Goal: Information Seeking & Learning: Compare options

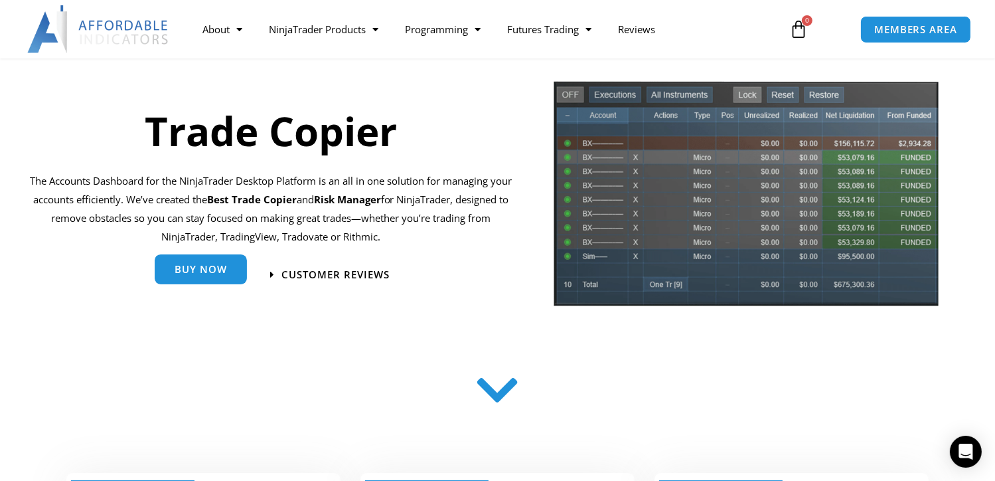
scroll to position [109, 0]
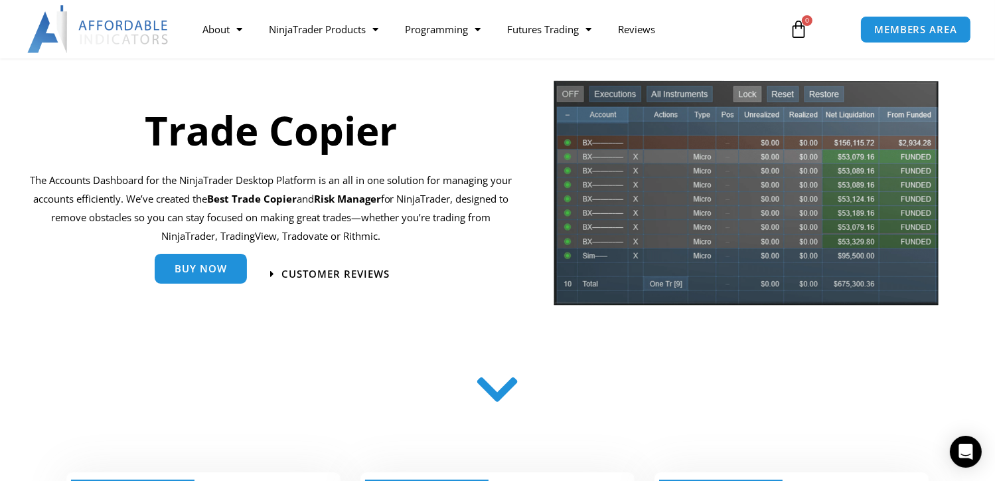
click at [185, 280] on link "Buy Now" at bounding box center [201, 269] width 92 height 30
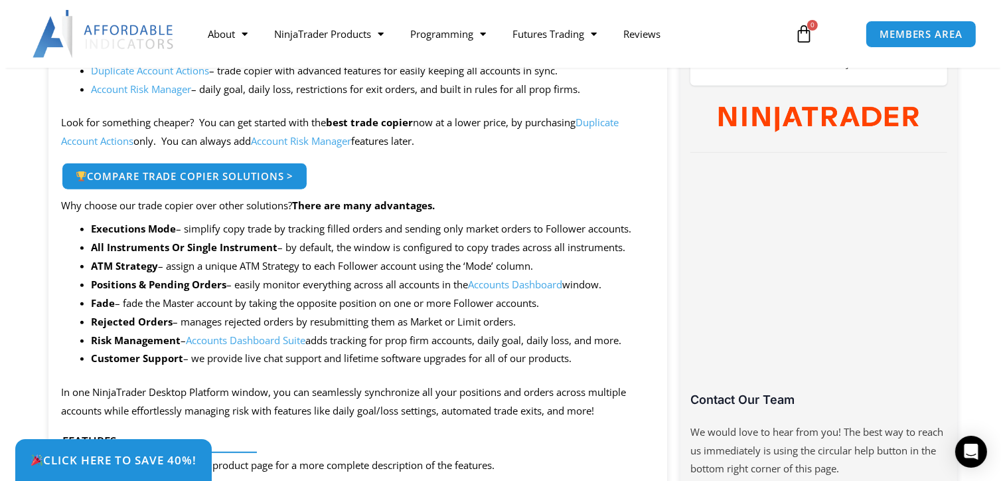
scroll to position [687, 0]
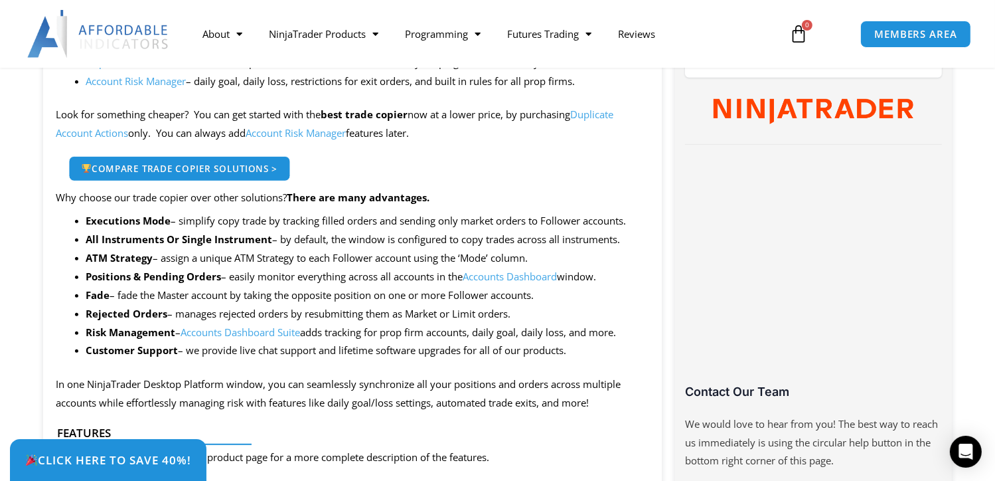
click at [236, 171] on span "Compare Trade Copier Solutions >" at bounding box center [179, 167] width 197 height 9
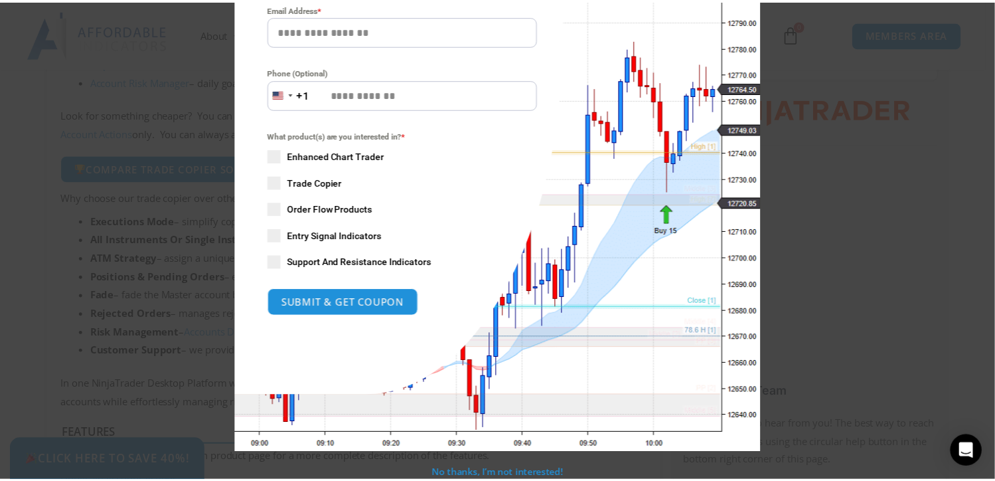
scroll to position [0, 0]
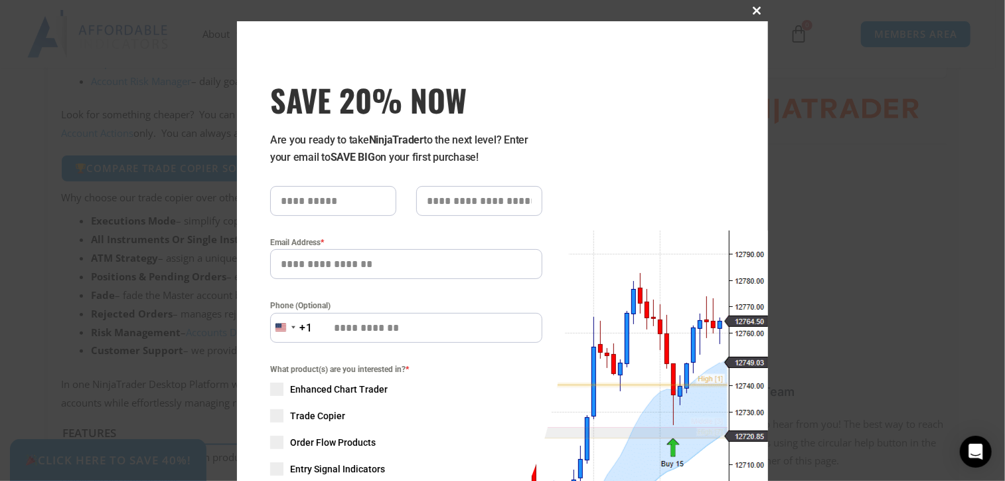
click at [754, 11] on span "SAVE 20% NOW popup" at bounding box center [757, 11] width 21 height 8
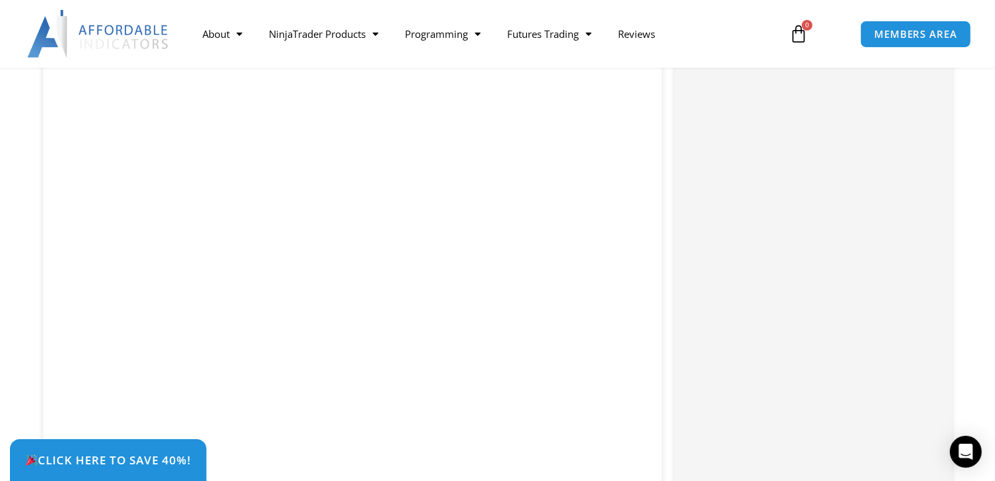
scroll to position [1566, 0]
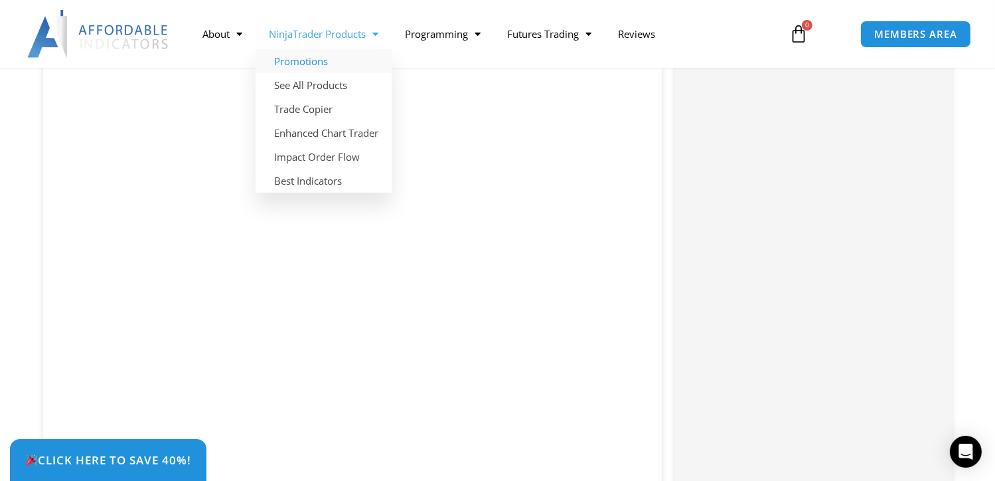
click at [309, 60] on link "Promotions" at bounding box center [324, 61] width 136 height 24
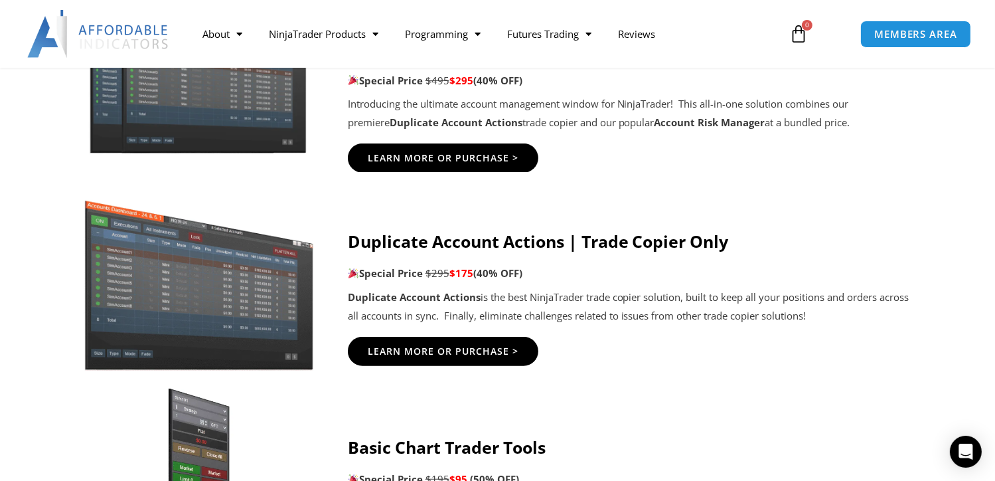
scroll to position [813, 0]
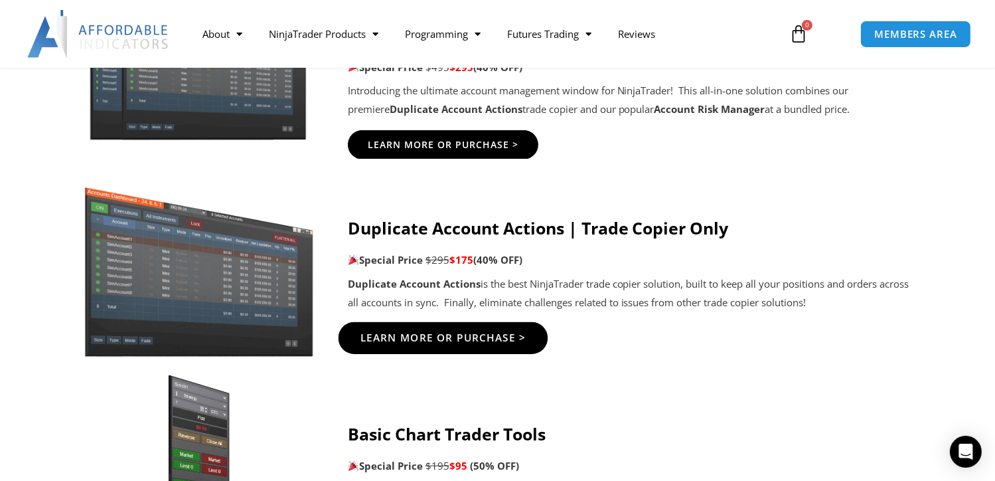
click at [481, 340] on span "Learn More Or Purchase >" at bounding box center [443, 338] width 166 height 10
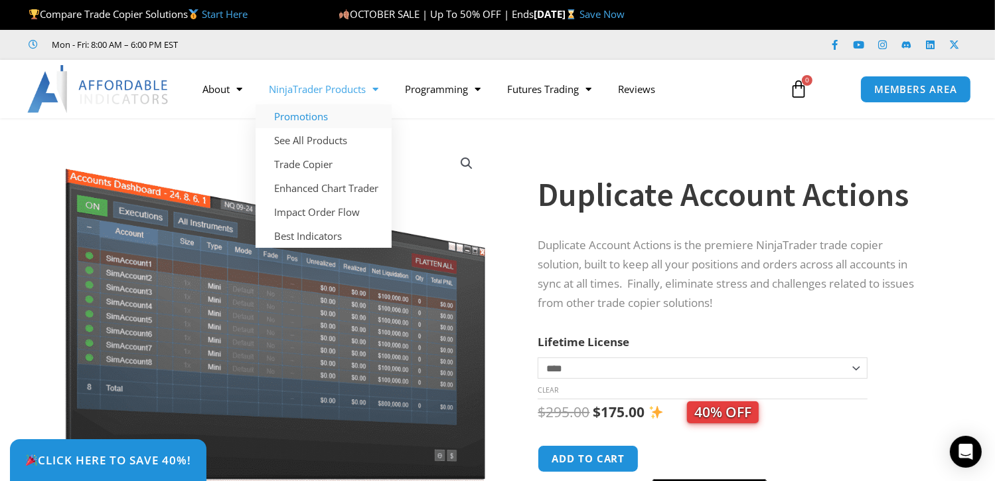
click at [327, 119] on link "Promotions" at bounding box center [324, 116] width 136 height 24
